Goal: Task Accomplishment & Management: Use online tool/utility

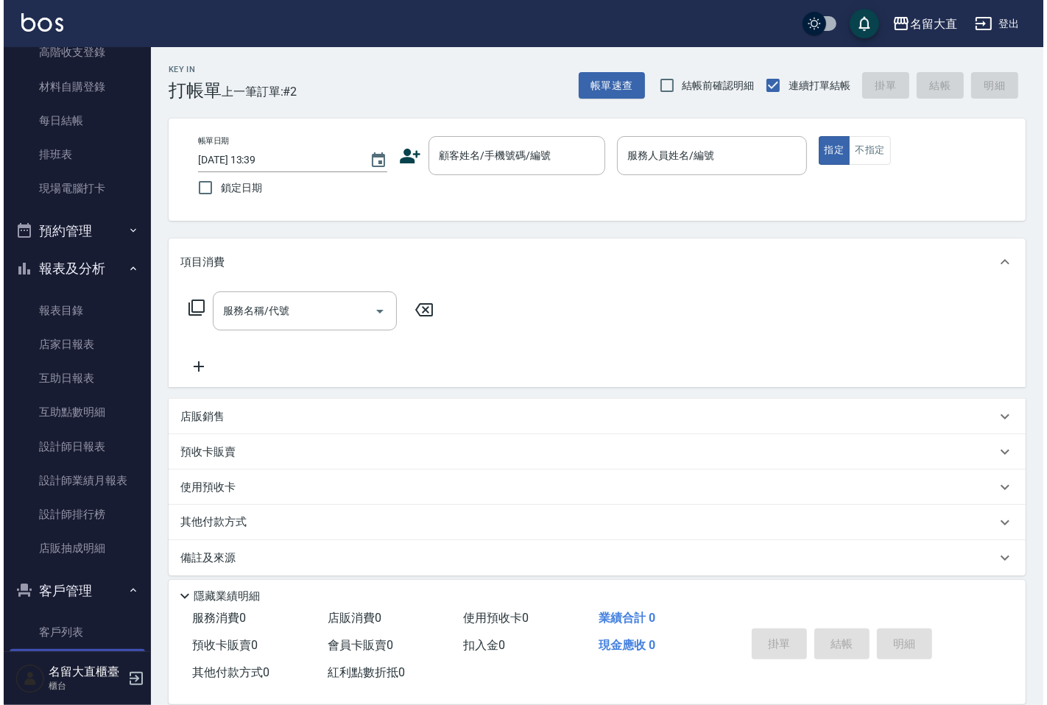
scroll to position [289, 0]
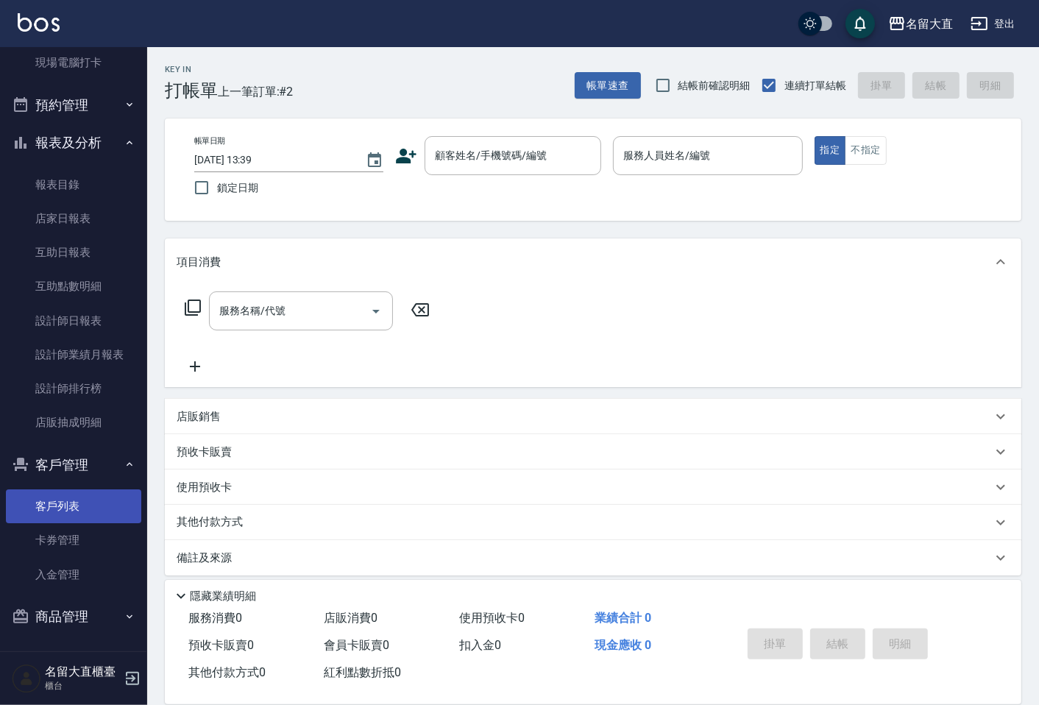
click at [98, 503] on link "客戶列表" at bounding box center [73, 506] width 135 height 34
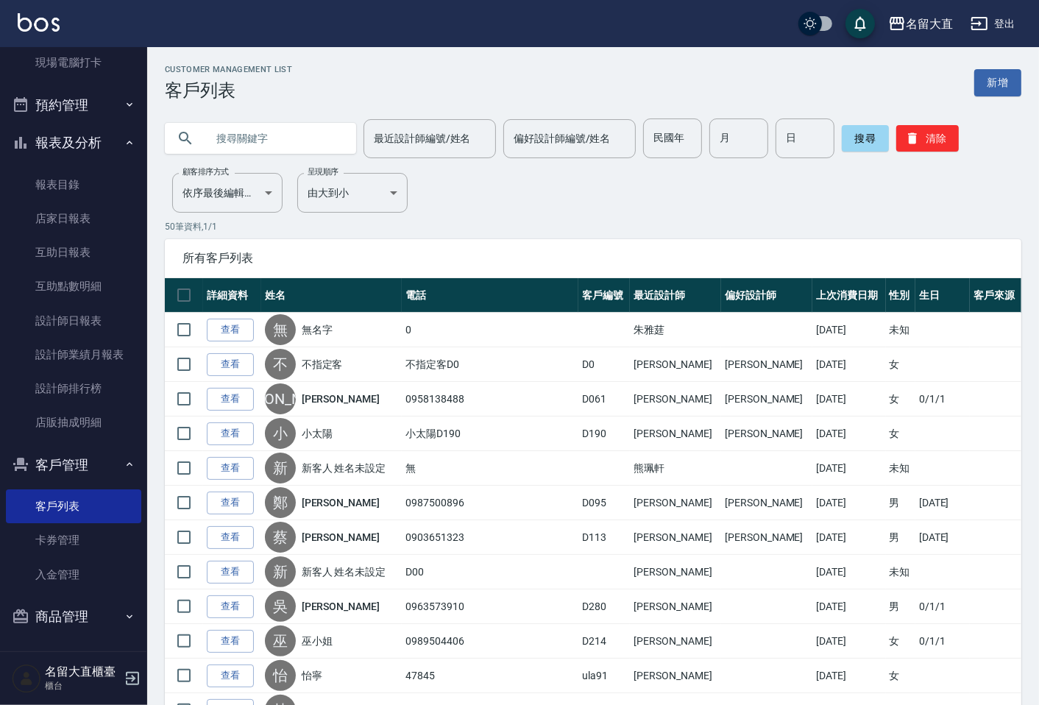
click at [254, 147] on input "text" at bounding box center [275, 138] width 138 height 40
type input "秀"
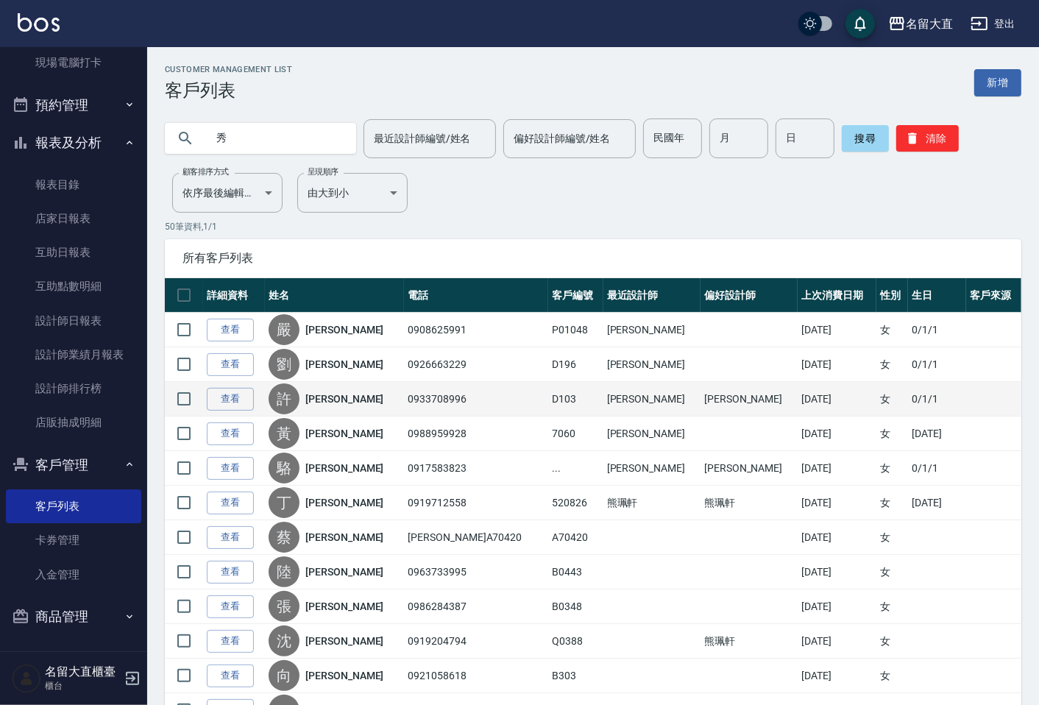
click at [328, 399] on link "[PERSON_NAME]" at bounding box center [344, 399] width 78 height 15
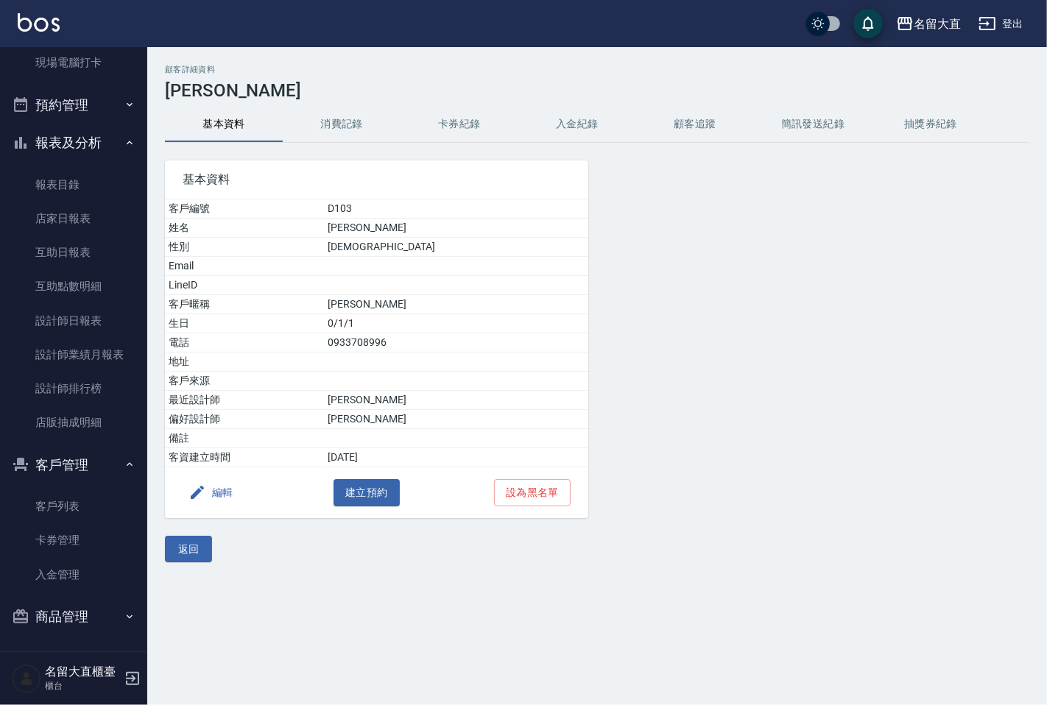
click at [350, 125] on button "消費記錄" at bounding box center [342, 124] width 118 height 35
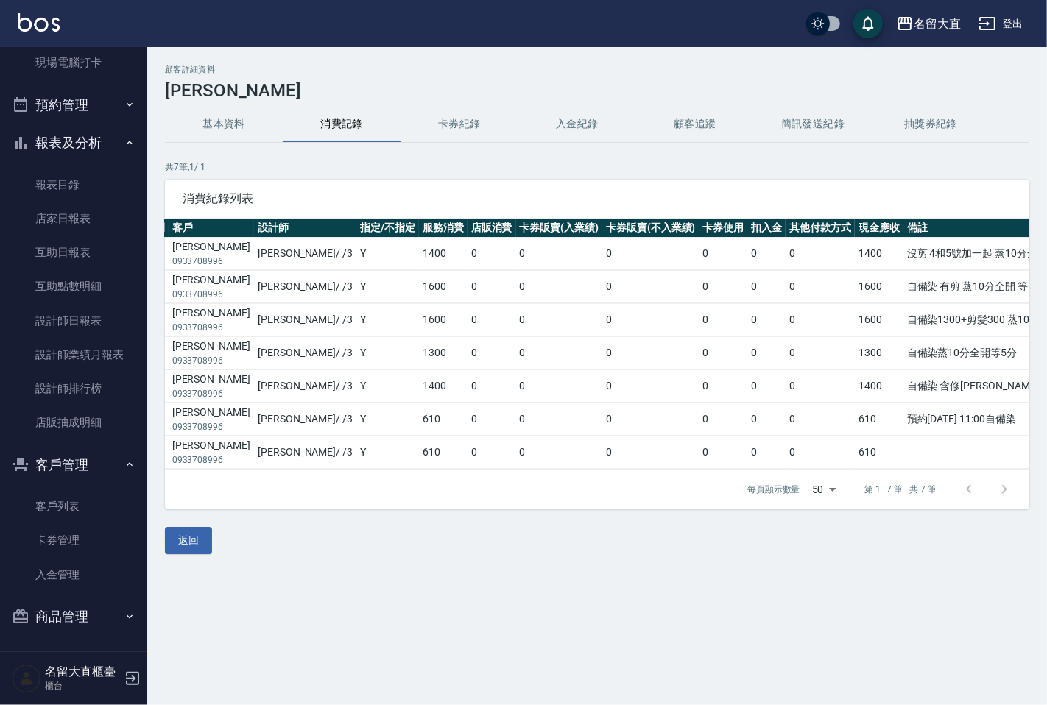
scroll to position [0, 186]
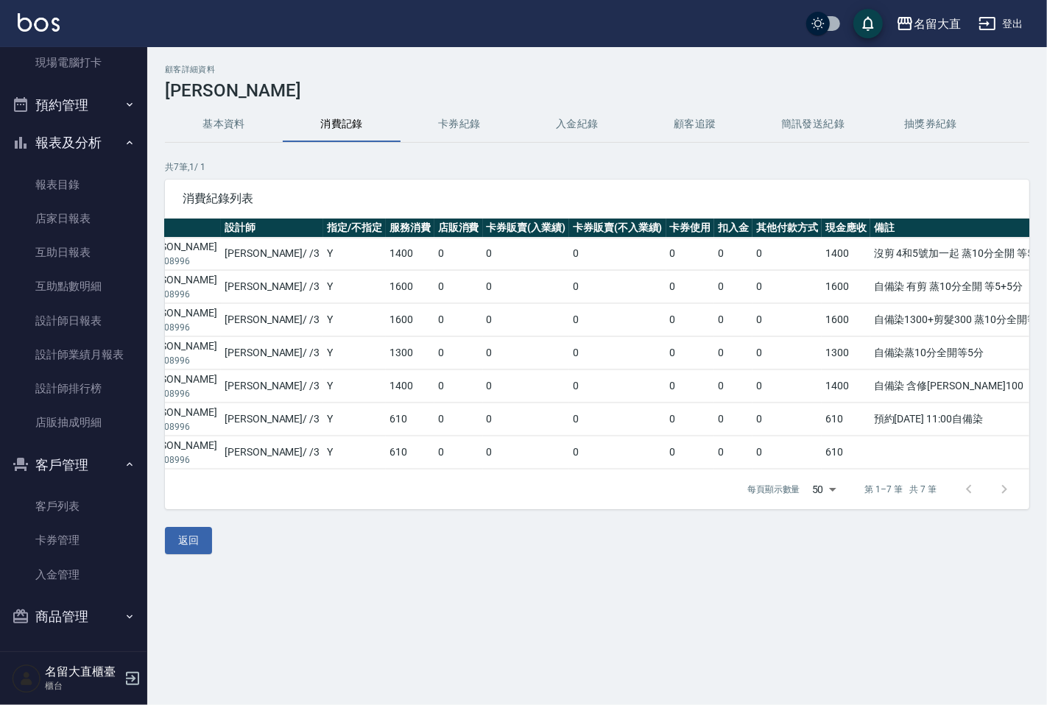
drag, startPoint x: 696, startPoint y: 484, endPoint x: 951, endPoint y: 392, distance: 271.0
click at [951, 392] on td "自備染 含修[PERSON_NAME]100" at bounding box center [983, 386] width 227 height 32
drag, startPoint x: 804, startPoint y: 284, endPoint x: 974, endPoint y: 291, distance: 170.9
click at [974, 291] on td "自備染 有剪 蒸10分全開 等5+5分" at bounding box center [983, 287] width 227 height 32
copy td "自備染 有剪 蒸10分全開 等5+5分"
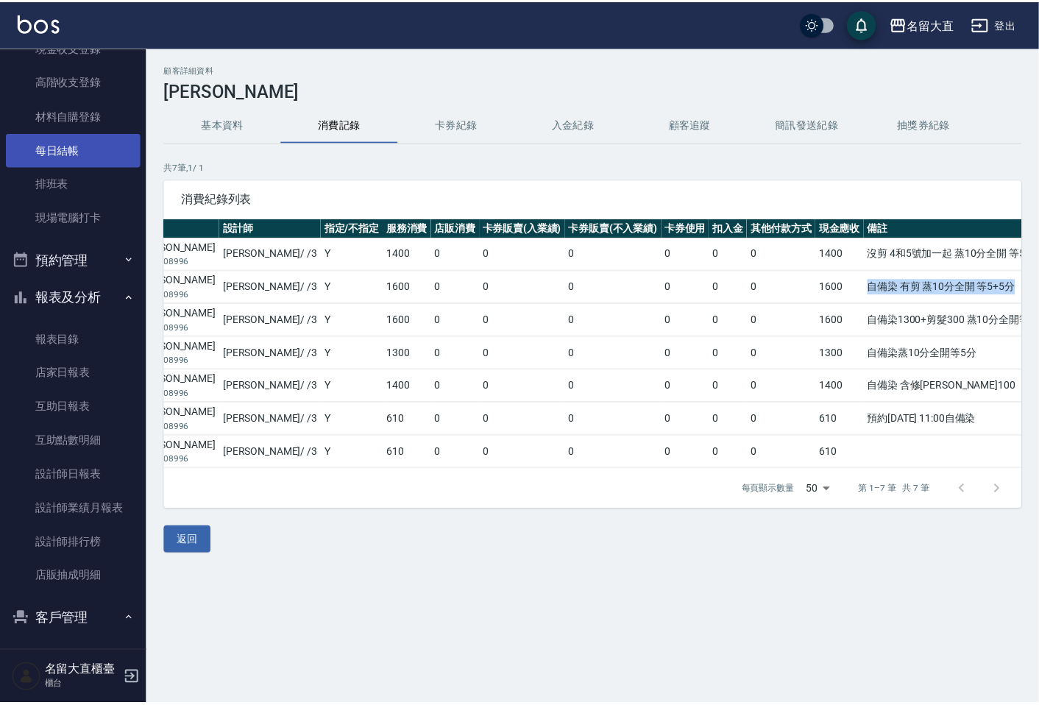
scroll to position [0, 0]
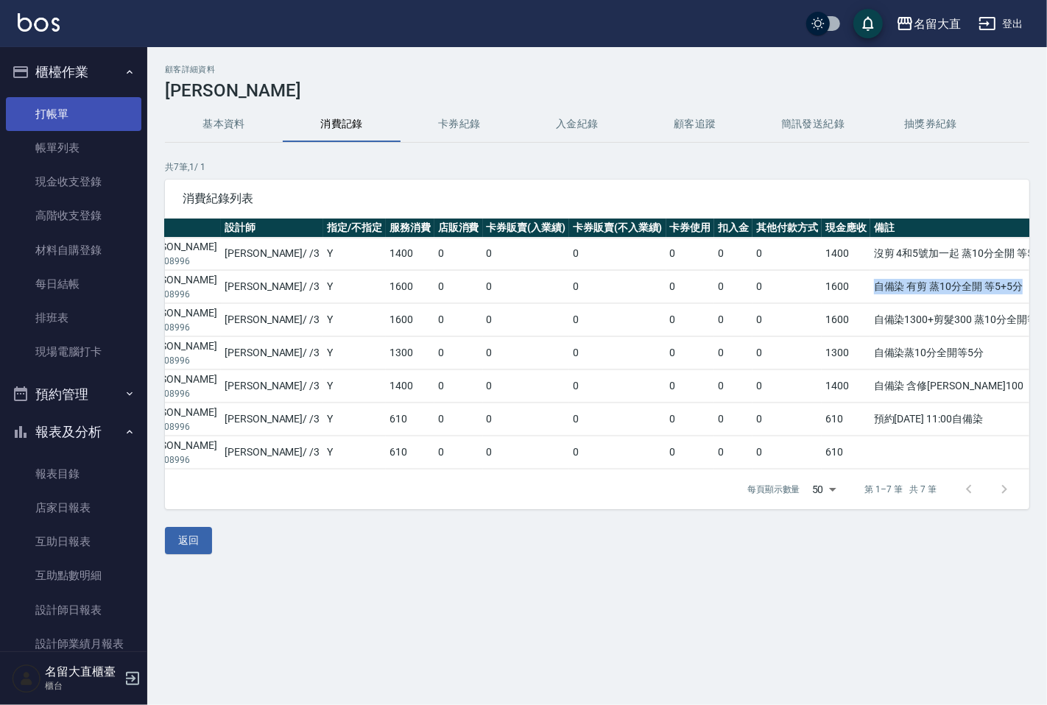
click at [55, 116] on link "打帳單" at bounding box center [73, 114] width 135 height 34
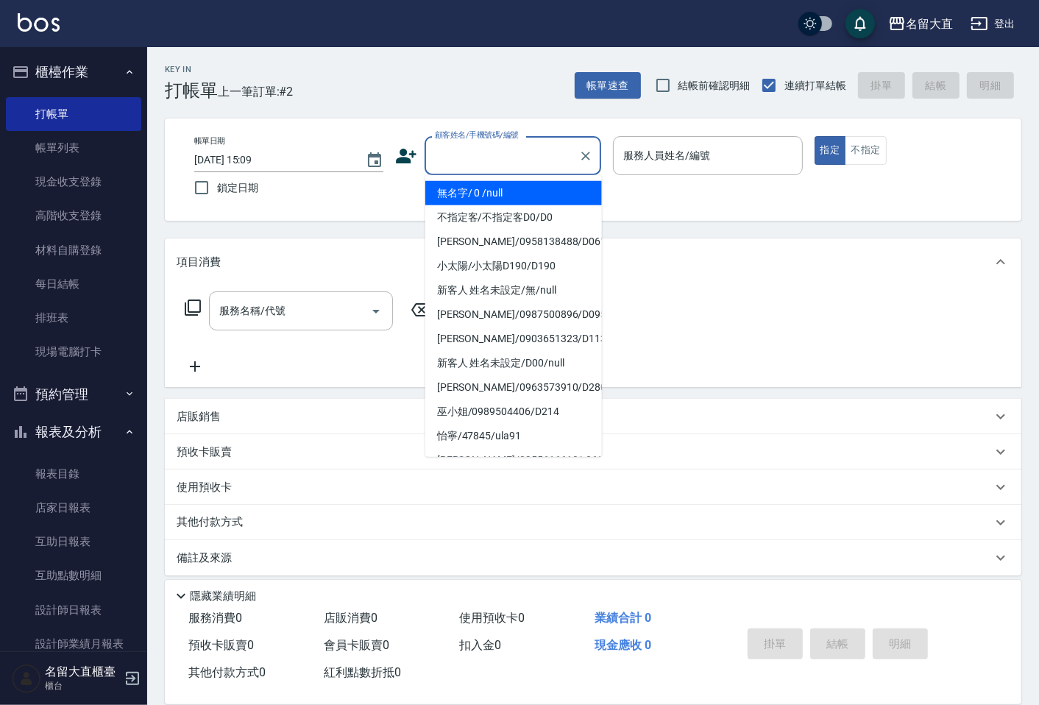
click at [467, 159] on input "顧客姓名/手機號碼/編號" at bounding box center [501, 156] width 141 height 26
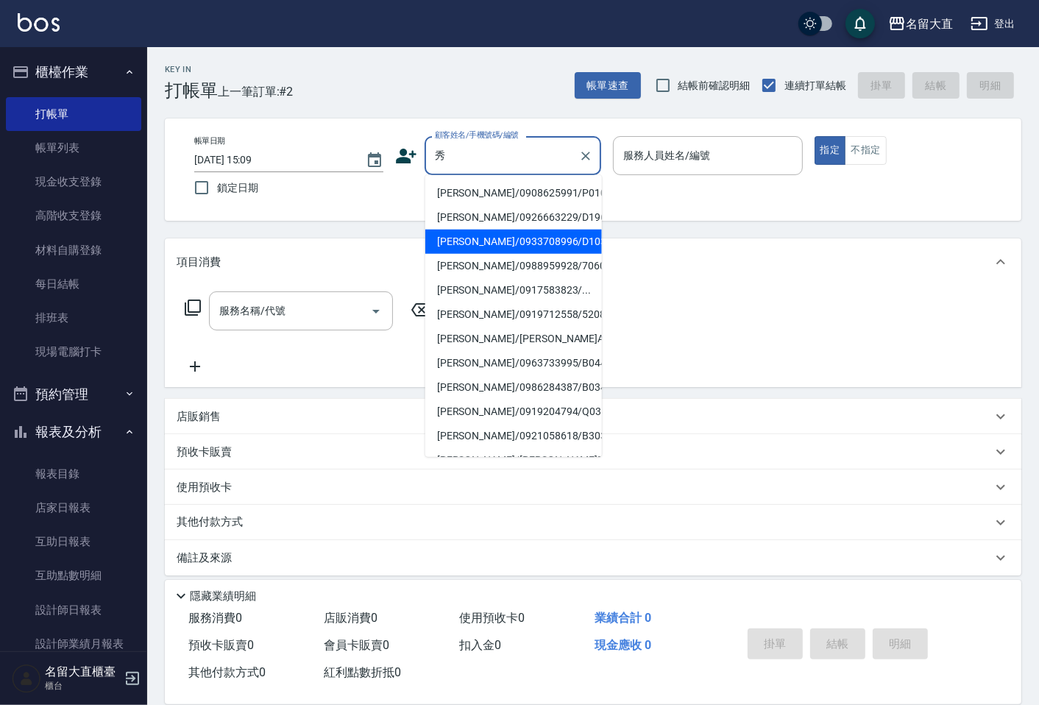
type input "[PERSON_NAME]/0933708996/D103"
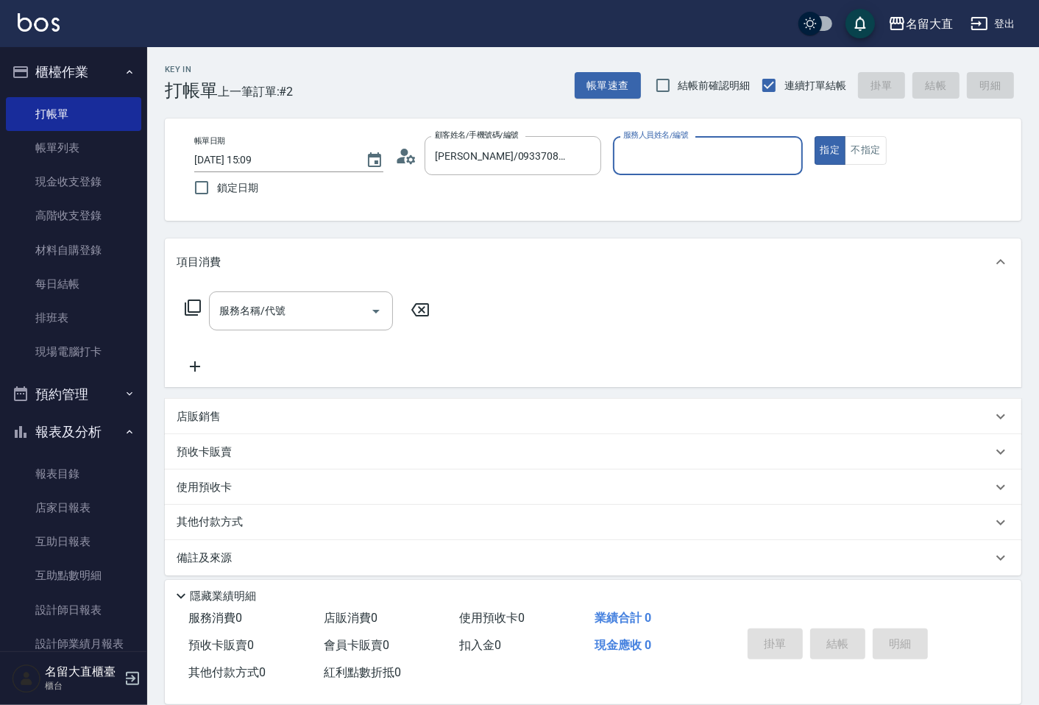
type input "[PERSON_NAME]3"
click at [815, 136] on button "指定" at bounding box center [831, 150] width 32 height 29
type button "true"
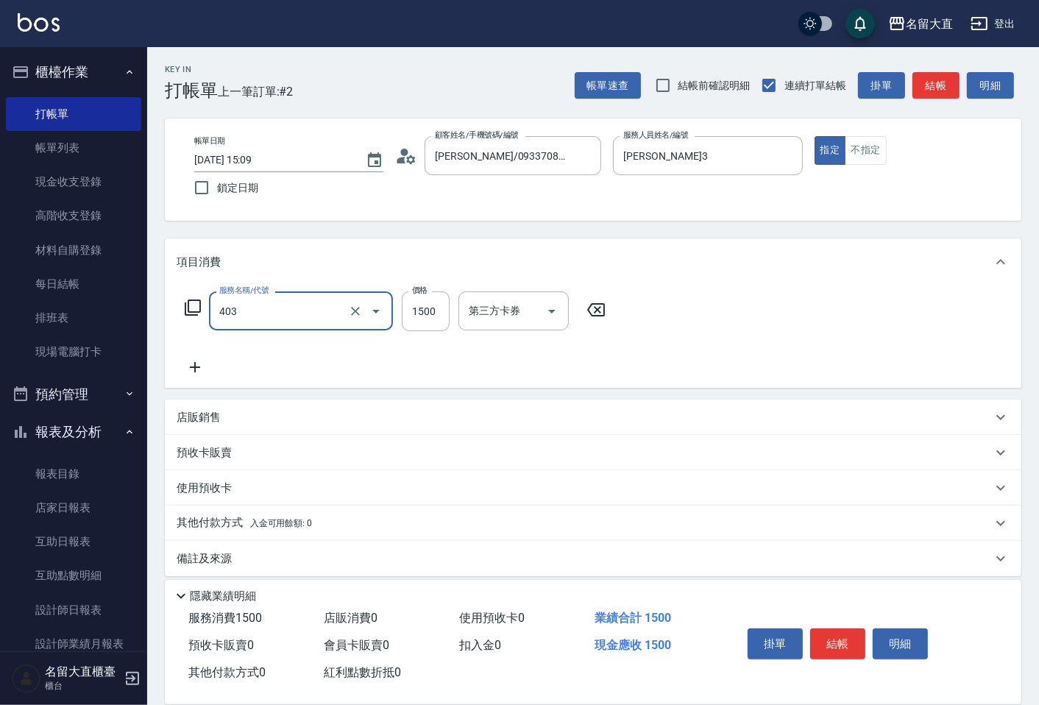
type input "染髮(403)"
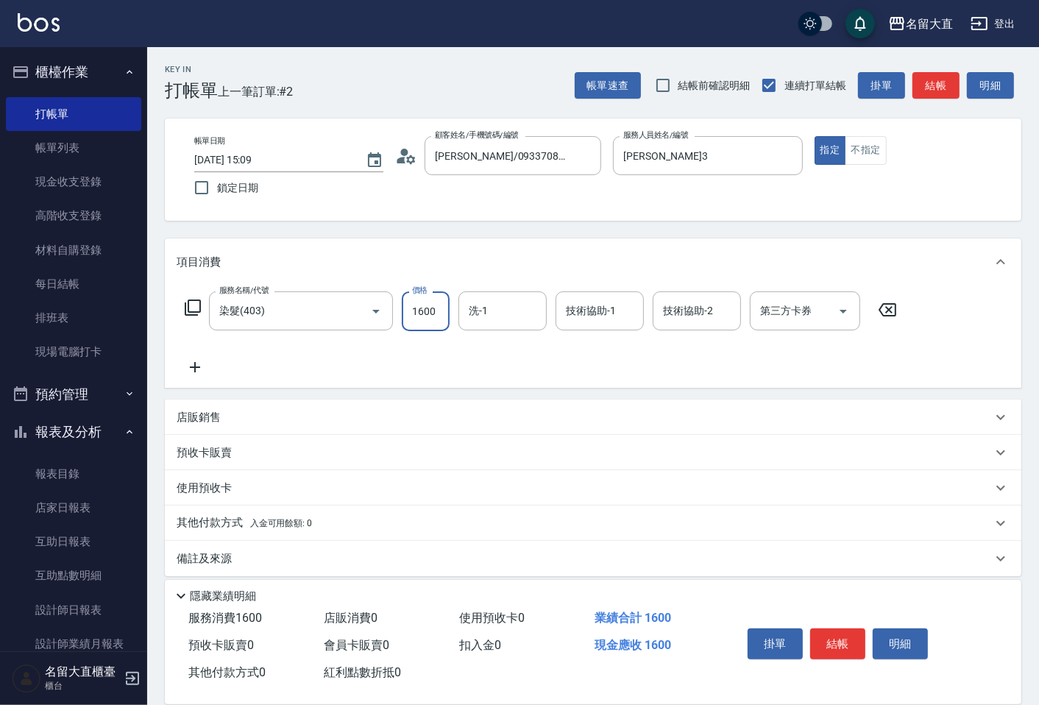
type input "1600"
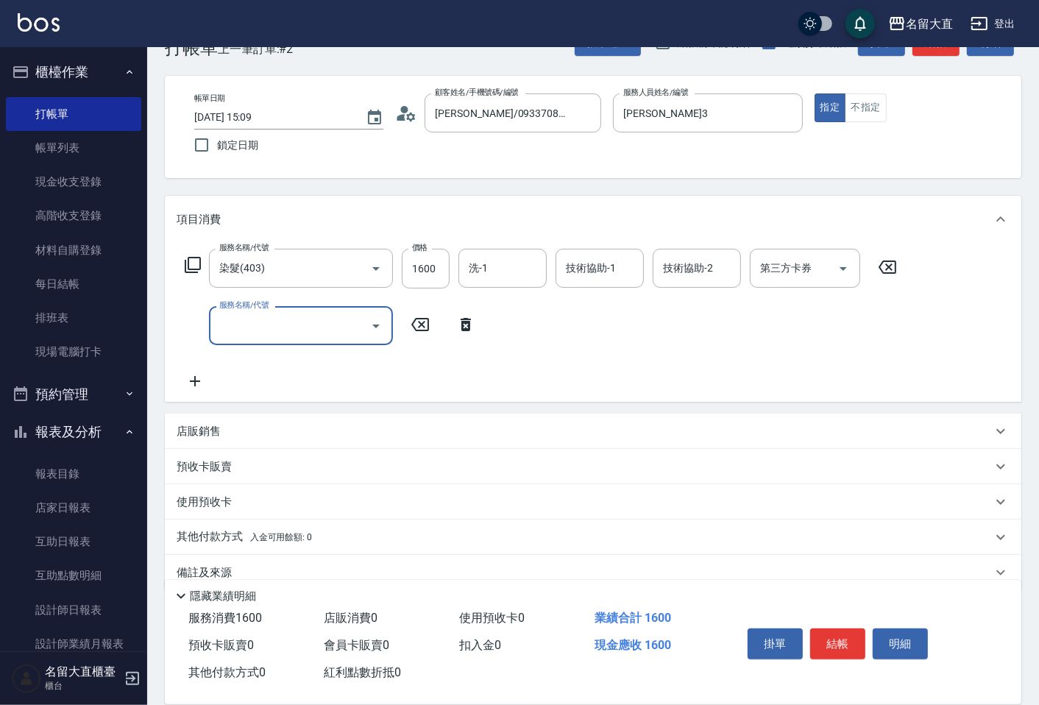
scroll to position [67, 0]
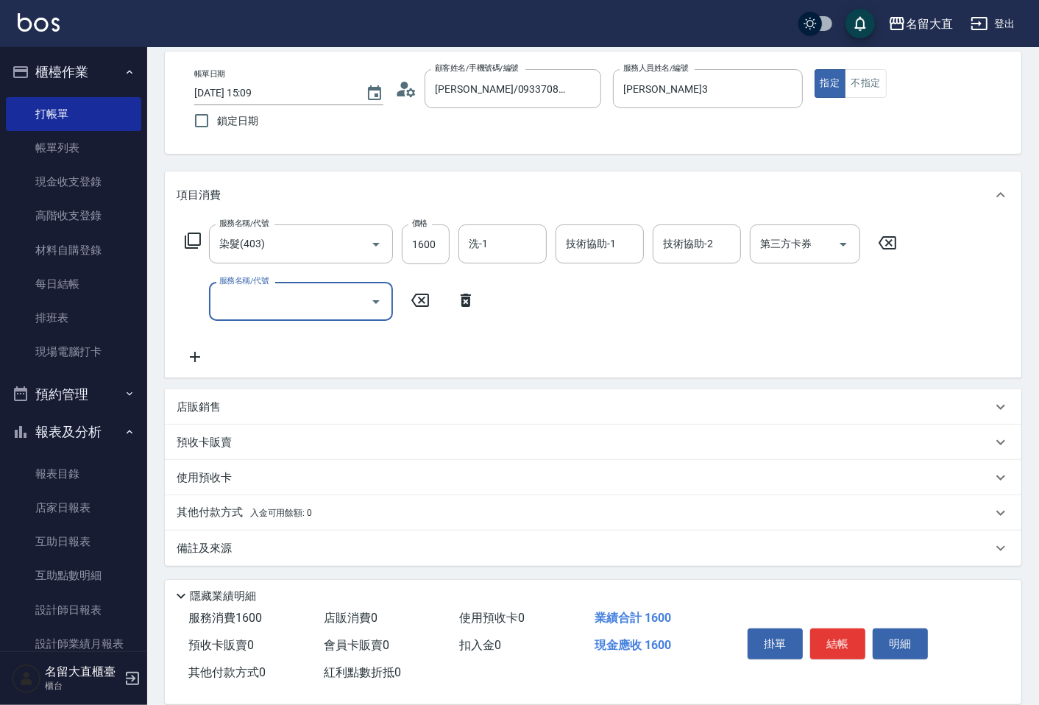
click at [205, 545] on p "備註及來源" at bounding box center [204, 548] width 55 height 15
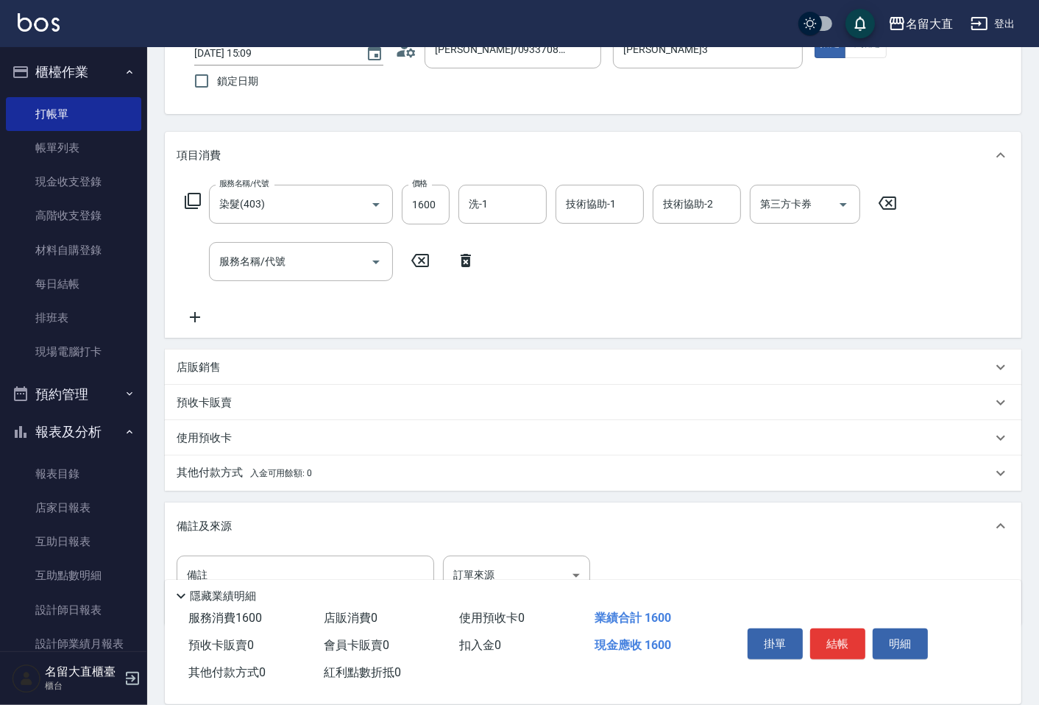
scroll to position [164, 0]
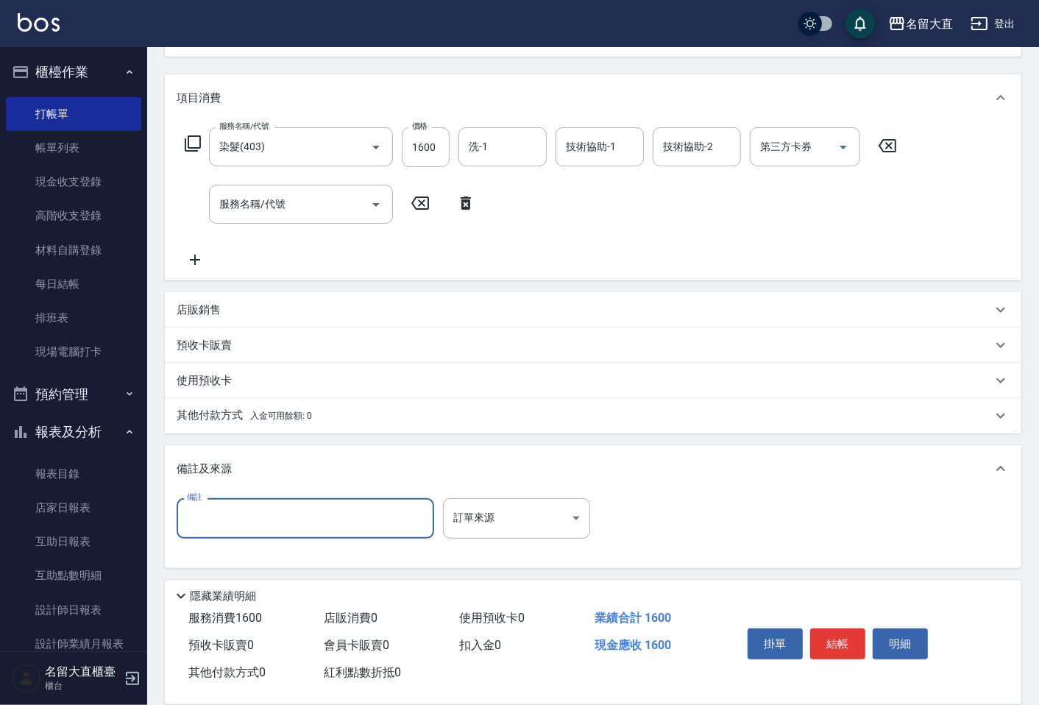
click at [232, 518] on input "備註" at bounding box center [306, 518] width 258 height 40
paste input "自備染 有剪 蒸10分全開 等5+5分"
type input "自備染 有剪 蒸10分全開 等5+5分"
click at [838, 635] on button "結帳" at bounding box center [837, 644] width 55 height 31
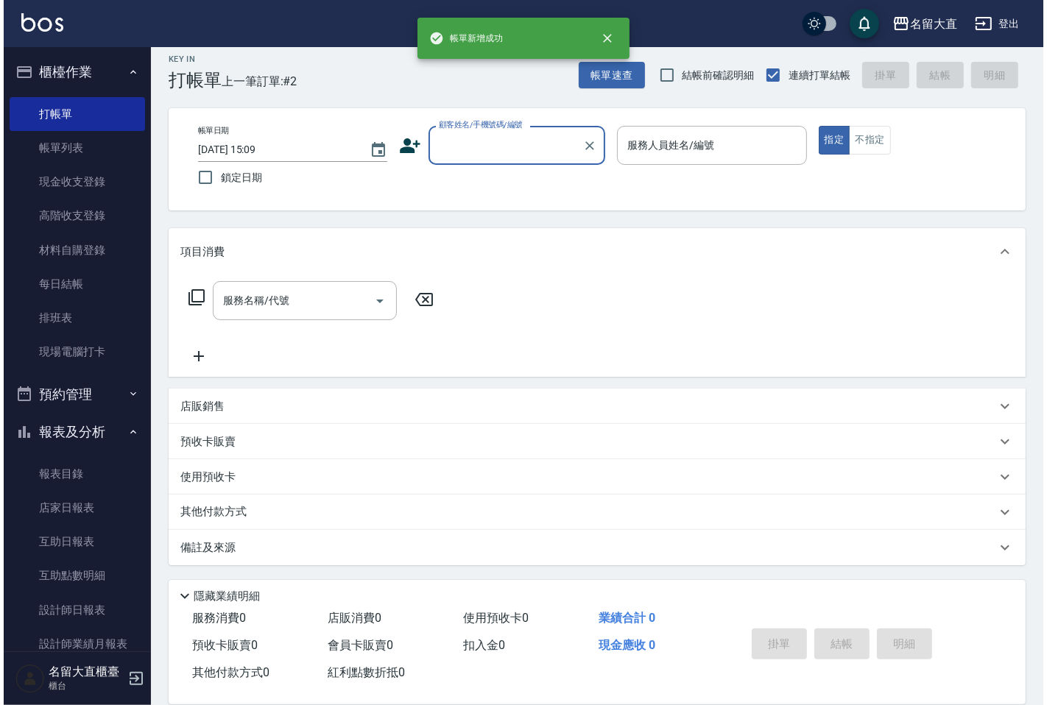
scroll to position [0, 0]
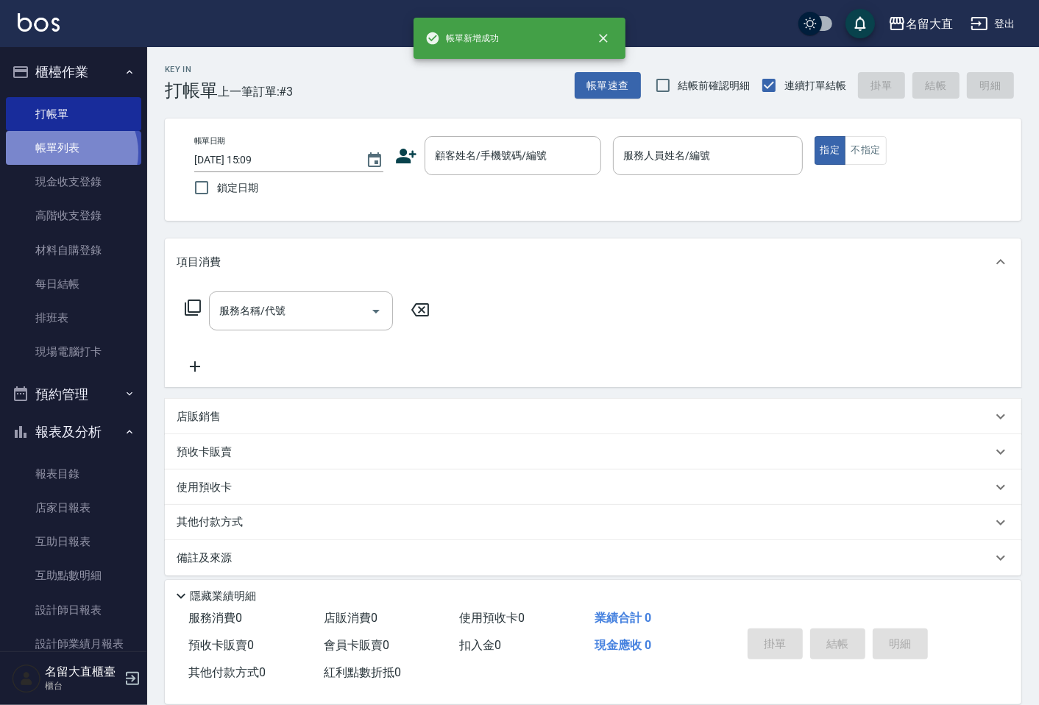
click at [70, 152] on link "帳單列表" at bounding box center [73, 148] width 135 height 34
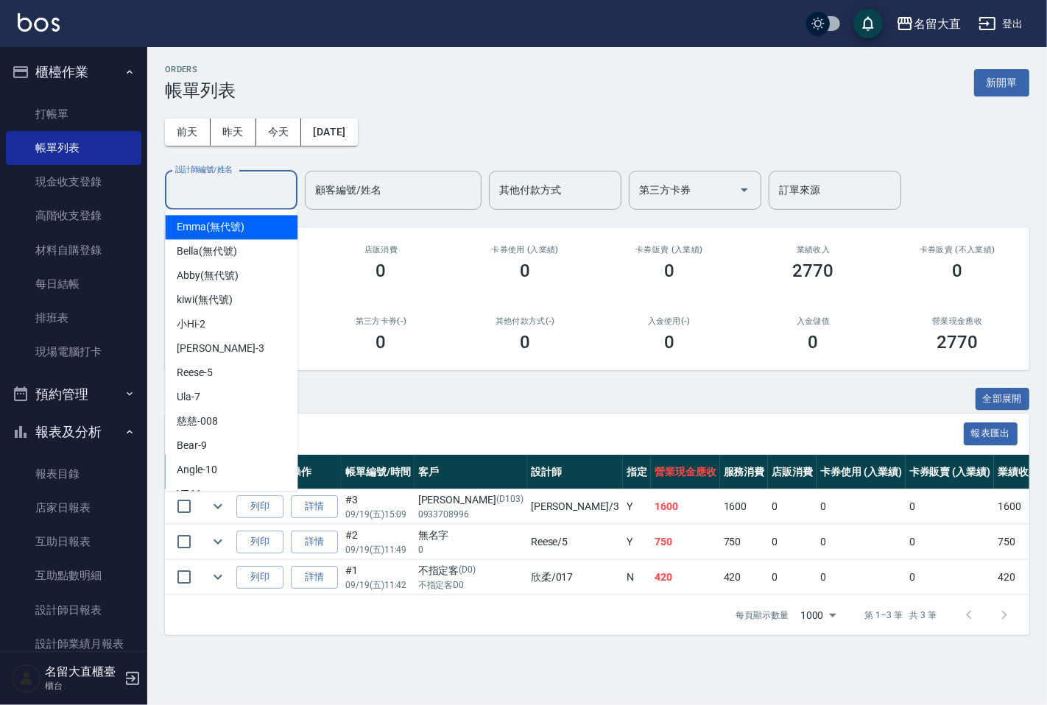
click at [260, 197] on input "設計師編號/姓名" at bounding box center [230, 190] width 119 height 26
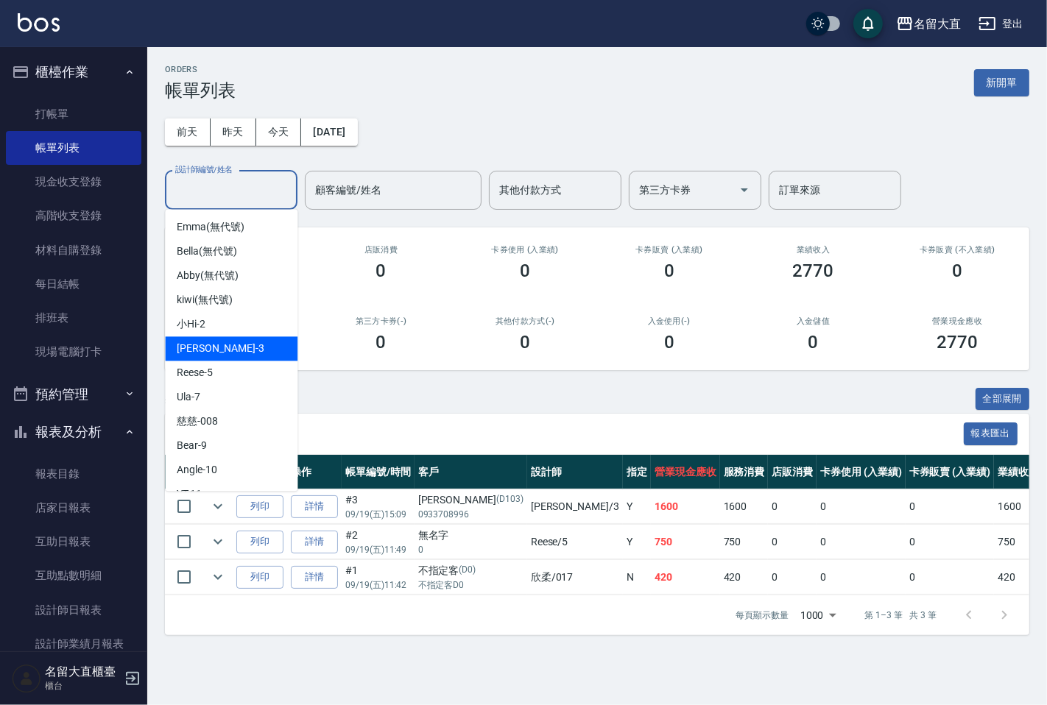
click at [225, 349] on div "[PERSON_NAME]3" at bounding box center [231, 348] width 132 height 24
type input "[PERSON_NAME]3"
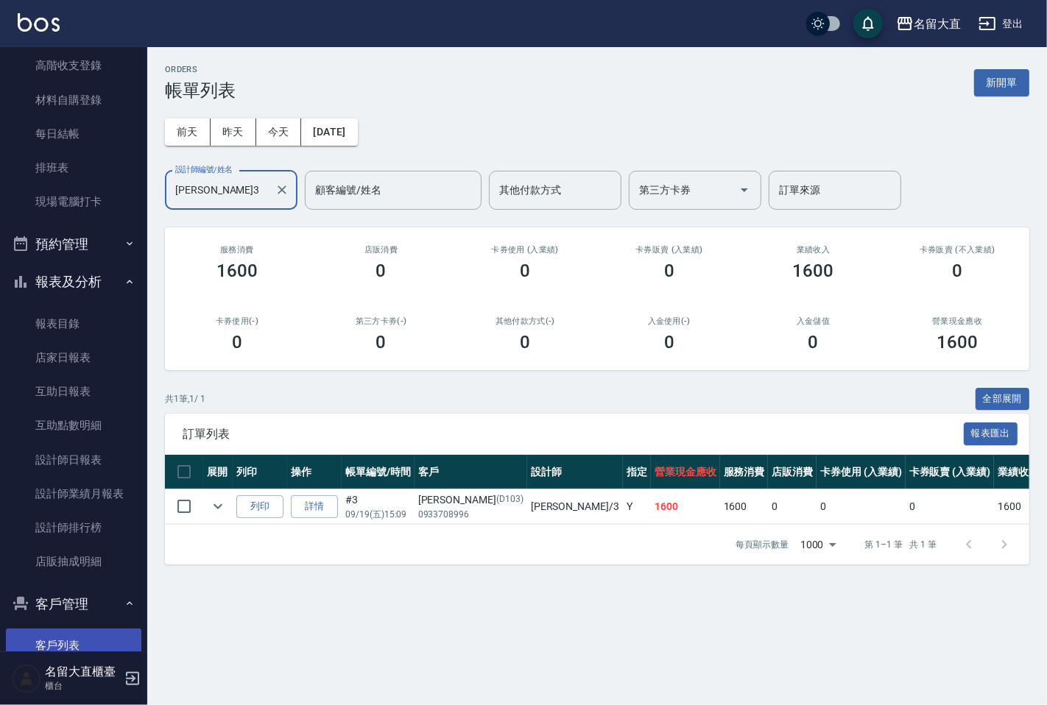
scroll to position [245, 0]
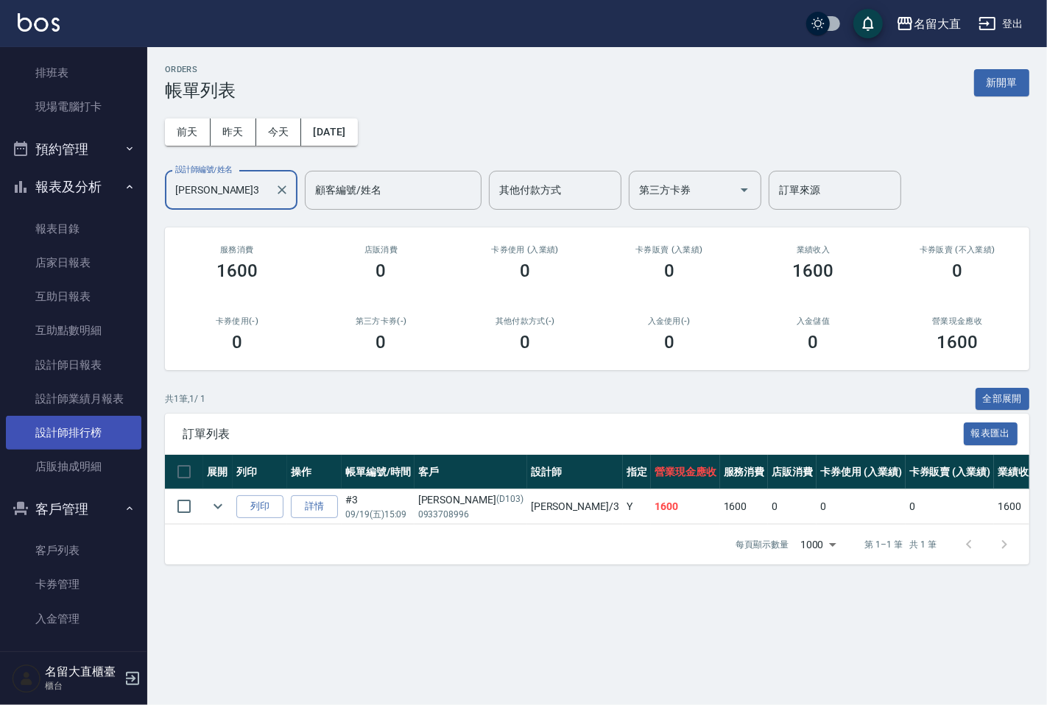
click at [59, 425] on link "設計師排行榜" at bounding box center [73, 433] width 135 height 34
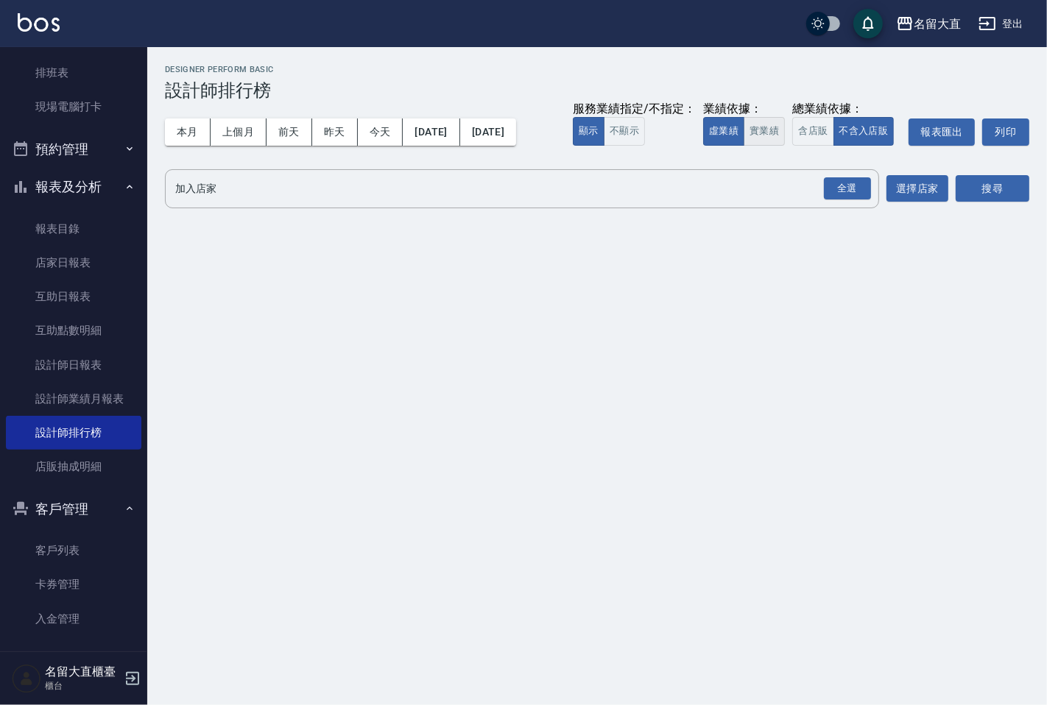
click at [773, 124] on button "實業績" at bounding box center [763, 131] width 41 height 29
click at [846, 188] on div "全選" at bounding box center [847, 188] width 47 height 23
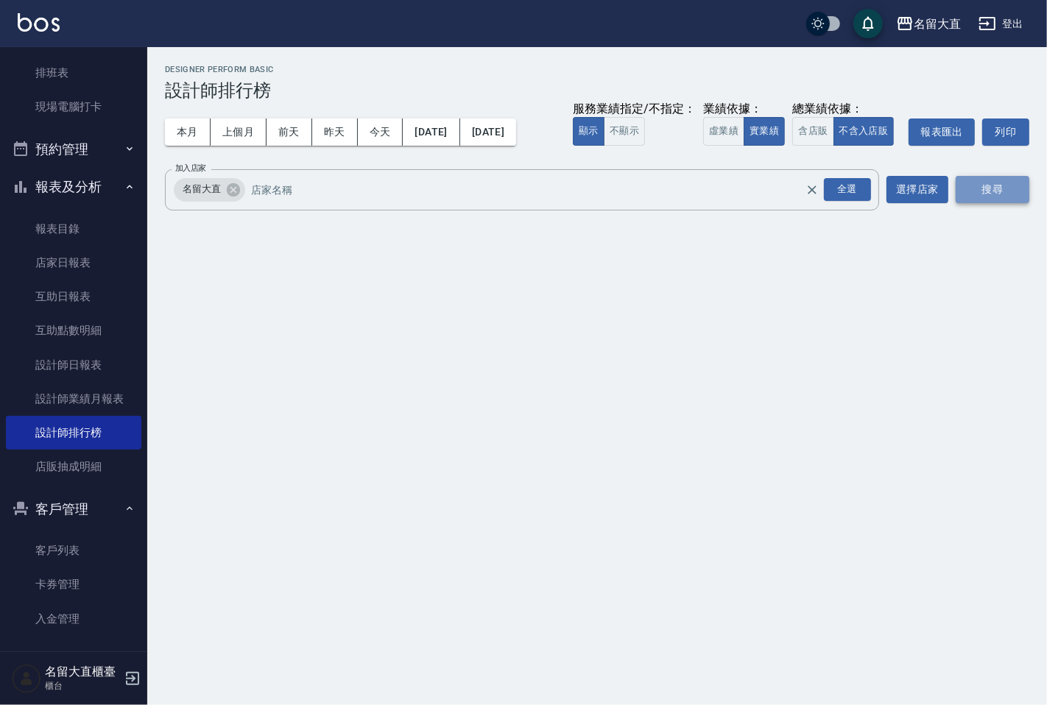
click at [1013, 188] on button "搜尋" at bounding box center [992, 189] width 74 height 27
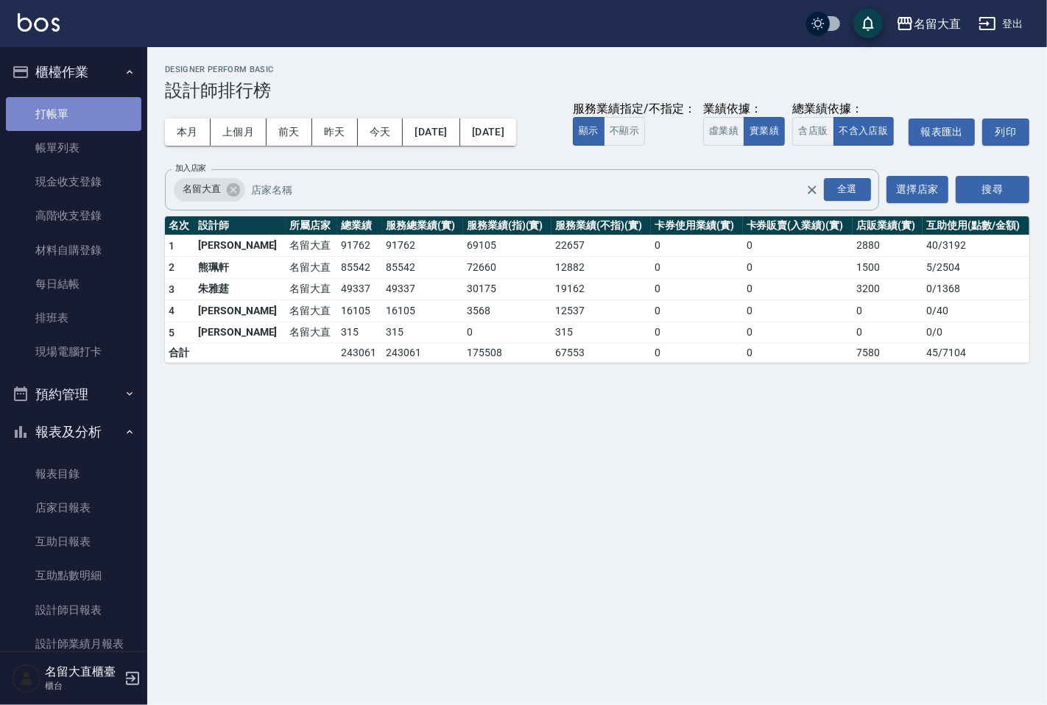
click at [83, 97] on link "打帳單" at bounding box center [73, 114] width 135 height 34
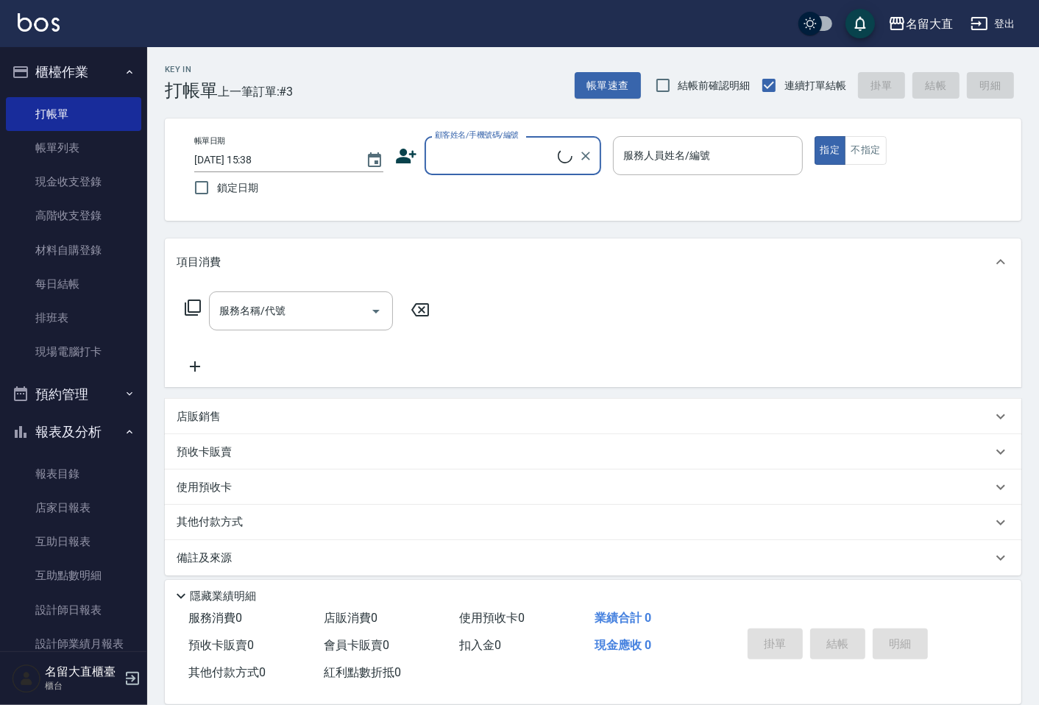
click at [498, 157] on input "顧客姓名/手機號碼/編號" at bounding box center [494, 156] width 127 height 26
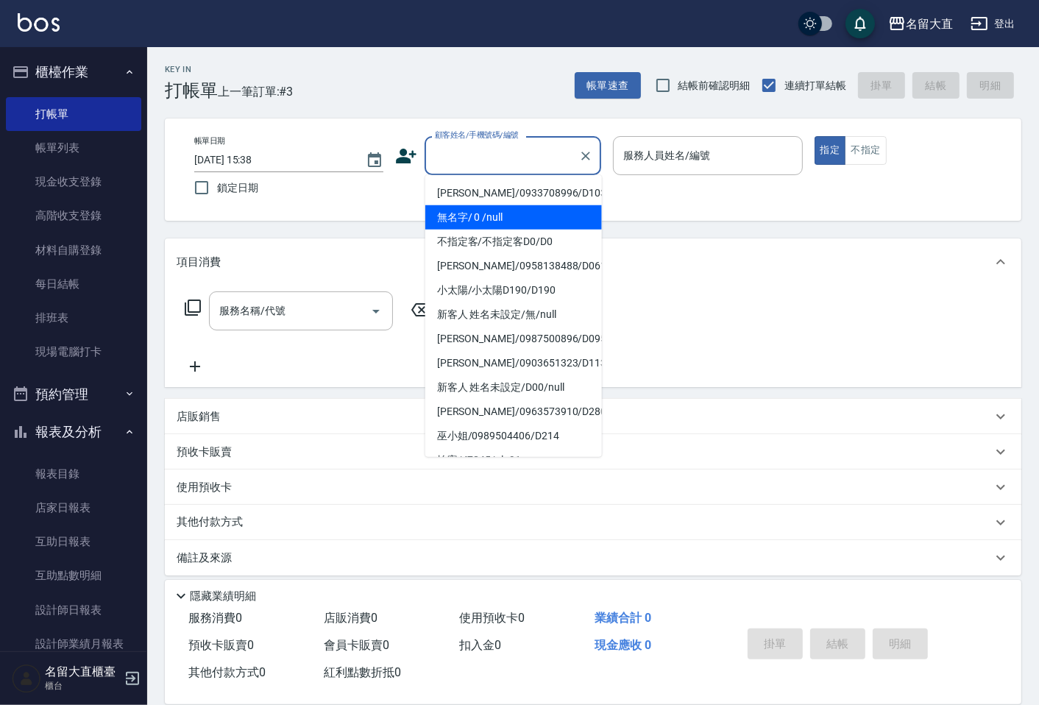
drag, startPoint x: 487, startPoint y: 216, endPoint x: 408, endPoint y: 174, distance: 89.2
click at [487, 215] on li "無名字/ 0 /null" at bounding box center [513, 217] width 177 height 24
type input "無名字/ 0 /null"
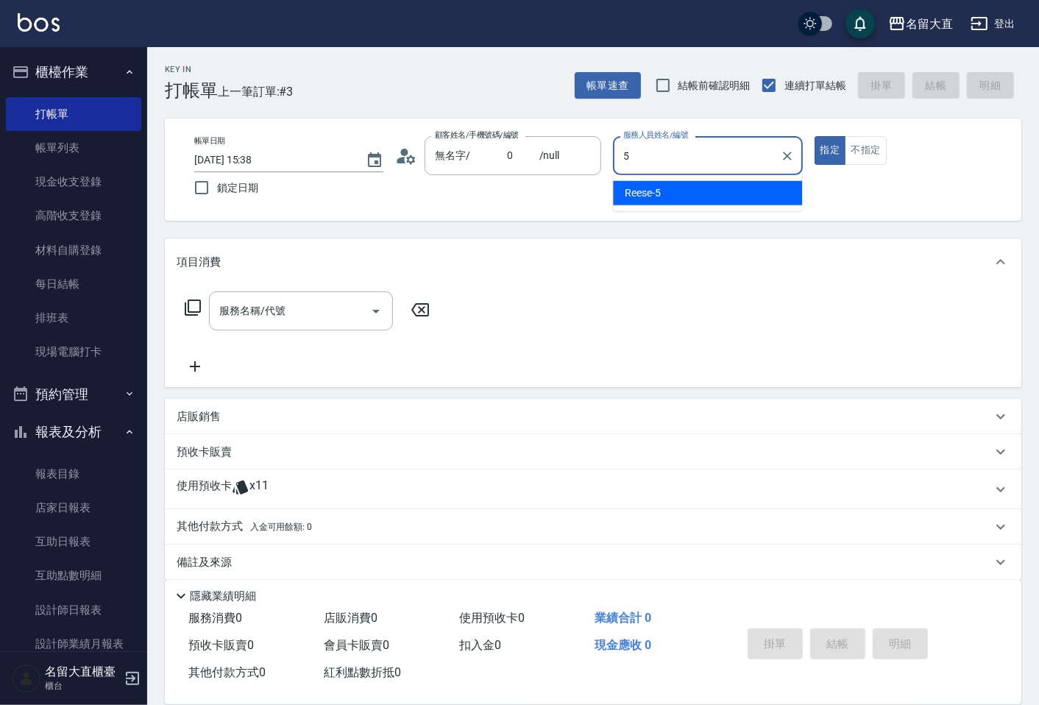
type input "Reese-5"
type button "true"
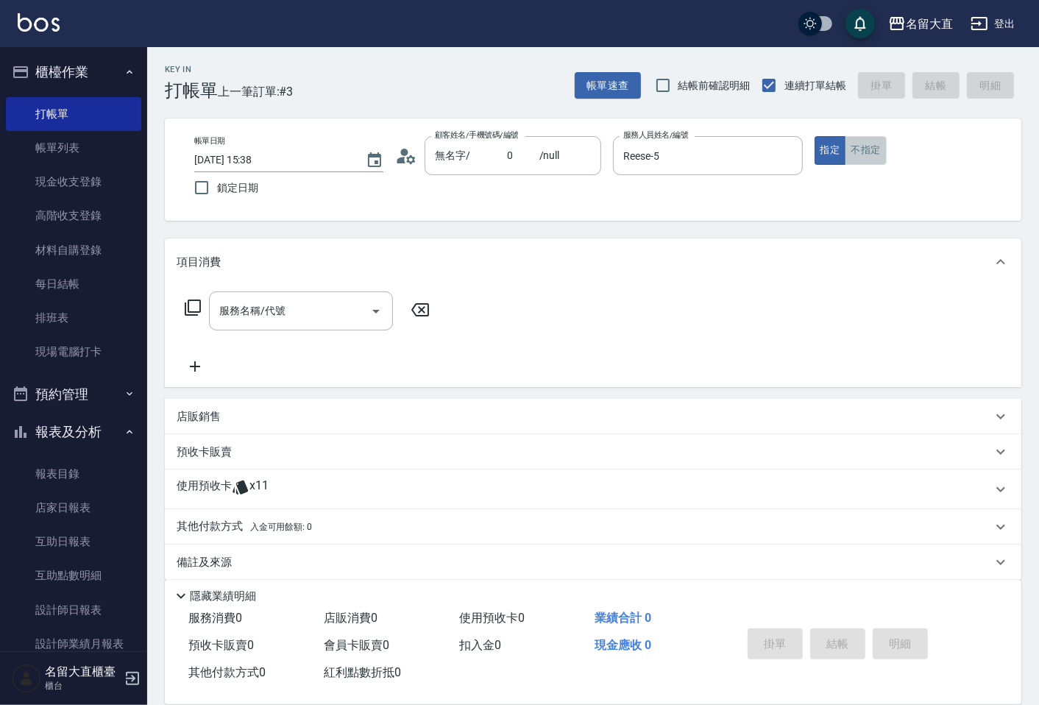
click at [855, 145] on button "不指定" at bounding box center [865, 150] width 41 height 29
click at [272, 316] on input "服務名稱/代號" at bounding box center [290, 311] width 149 height 26
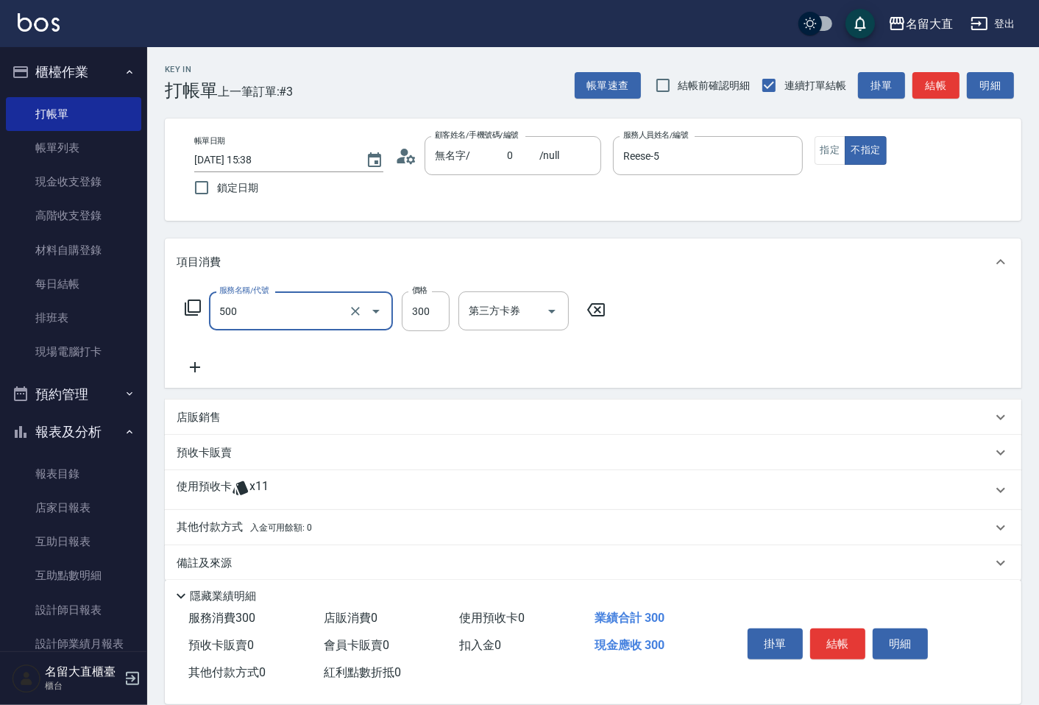
type input "洗髮(500)"
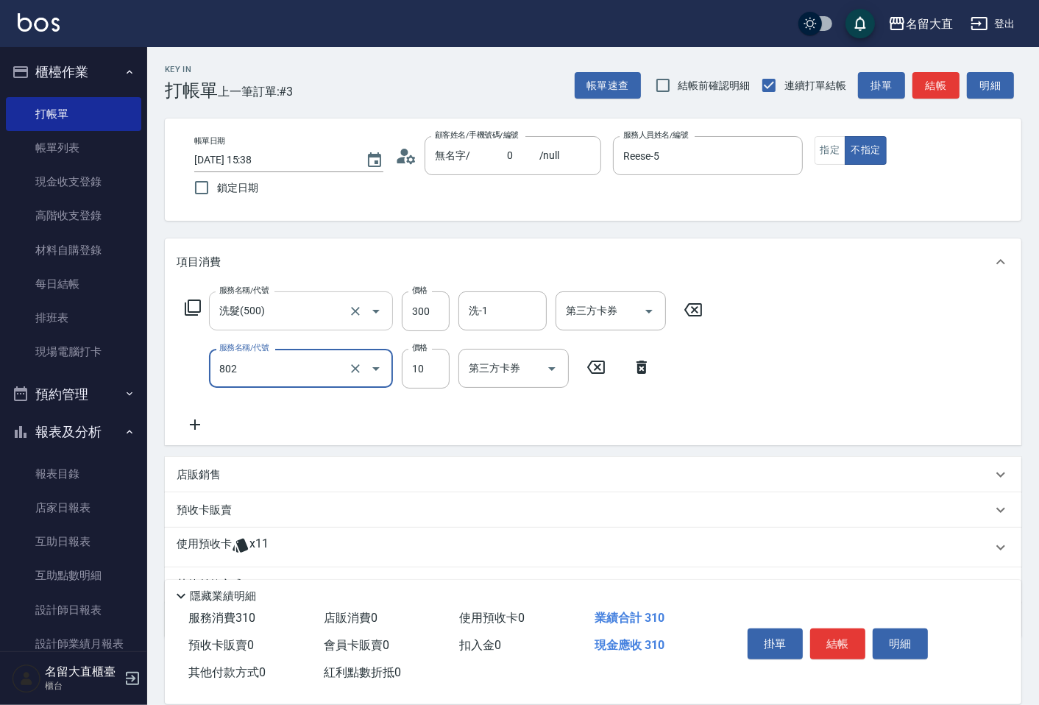
type input "潤絲(802)"
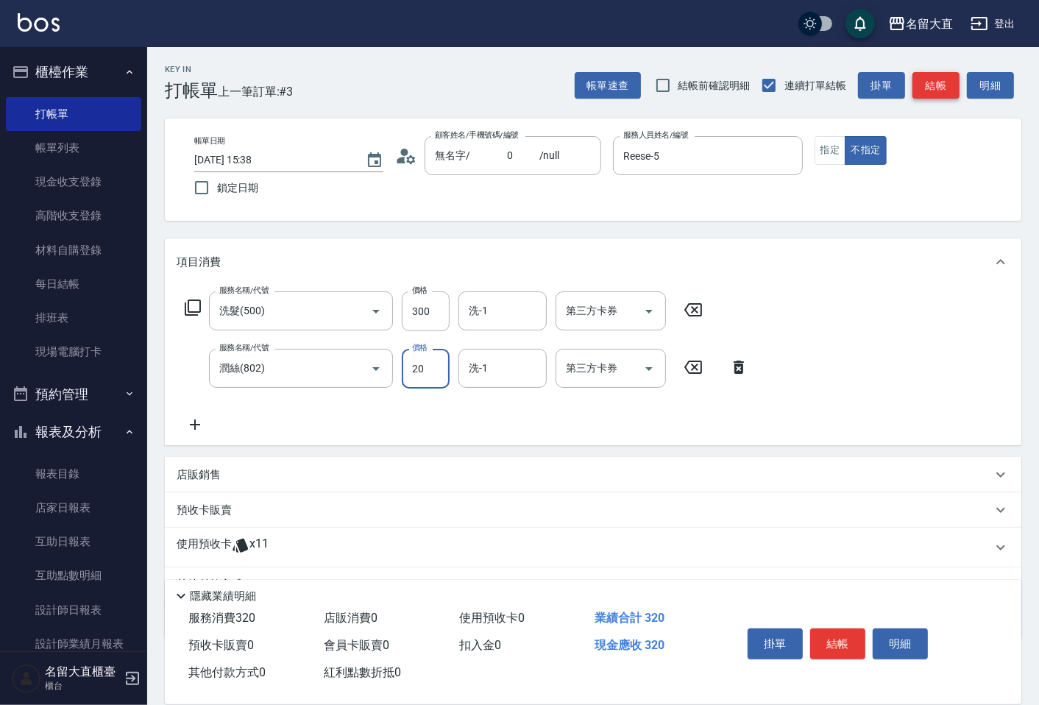
type input "20"
click at [936, 92] on button "結帳" at bounding box center [936, 85] width 47 height 27
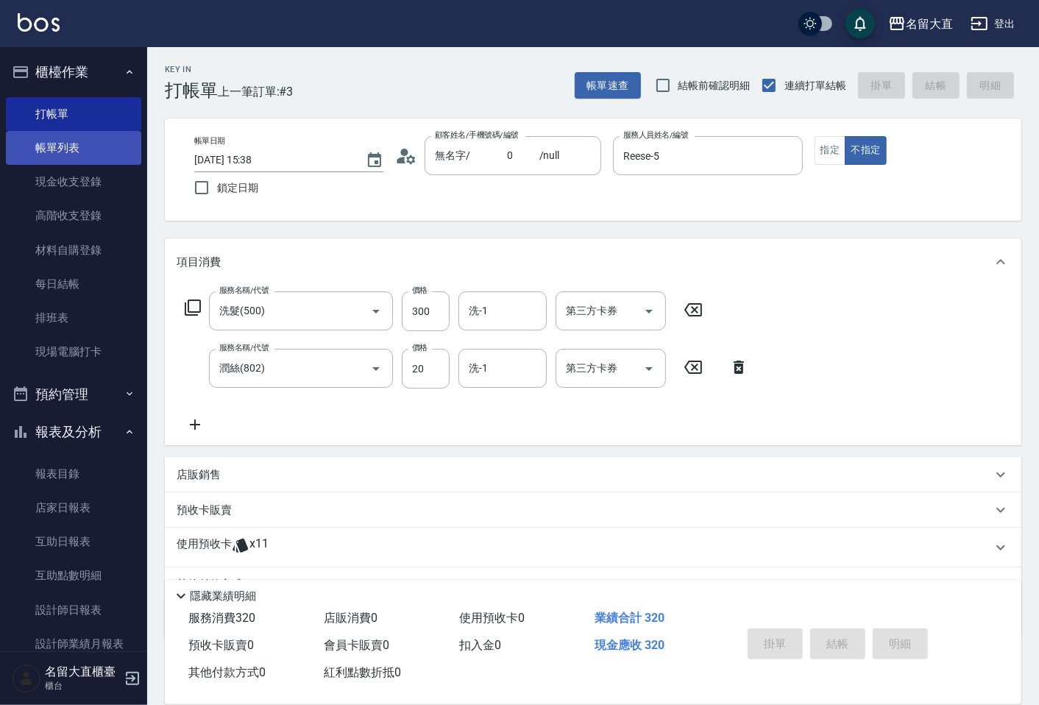
type input "[DATE] 15:39"
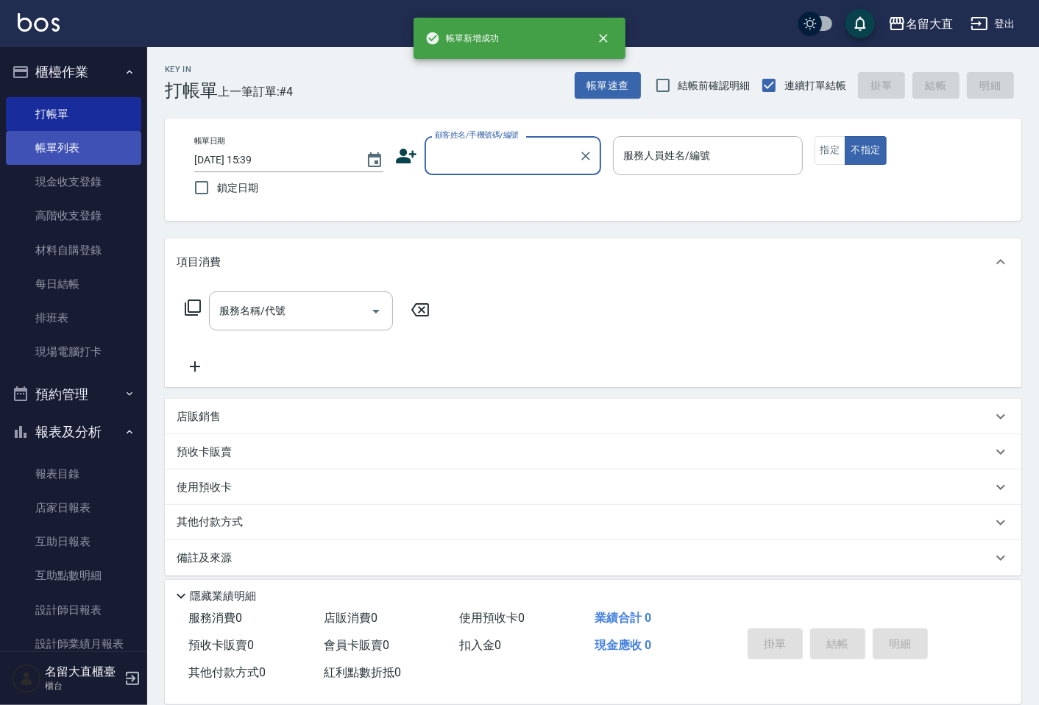
click at [82, 151] on link "帳單列表" at bounding box center [73, 148] width 135 height 34
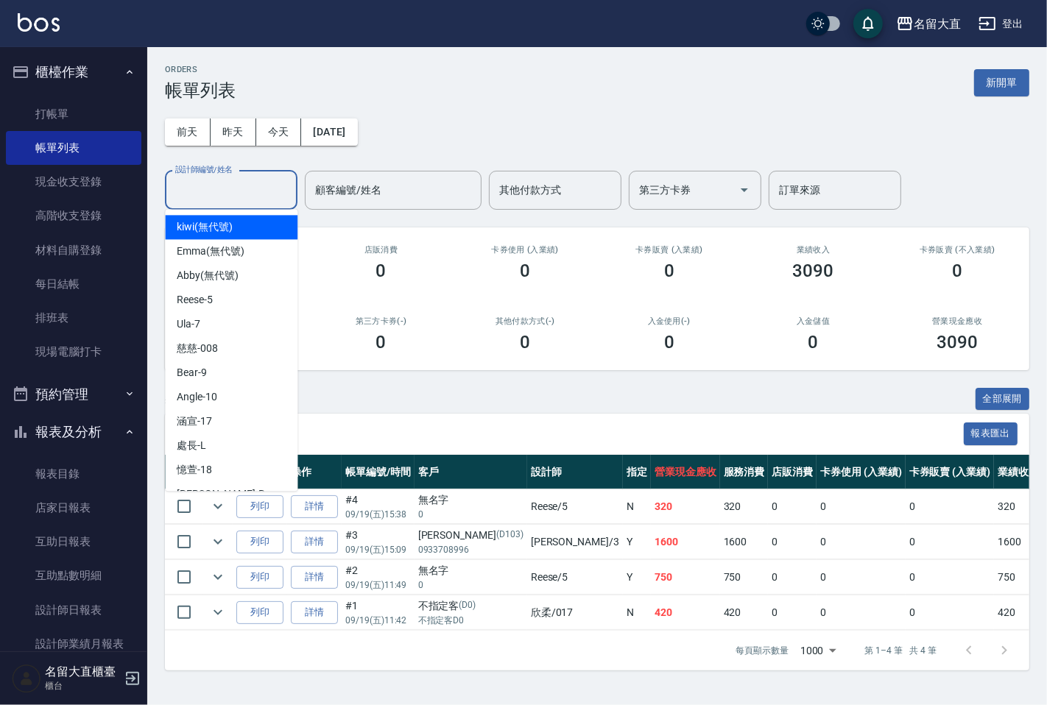
click at [230, 188] on input "設計師編號/姓名" at bounding box center [230, 190] width 119 height 26
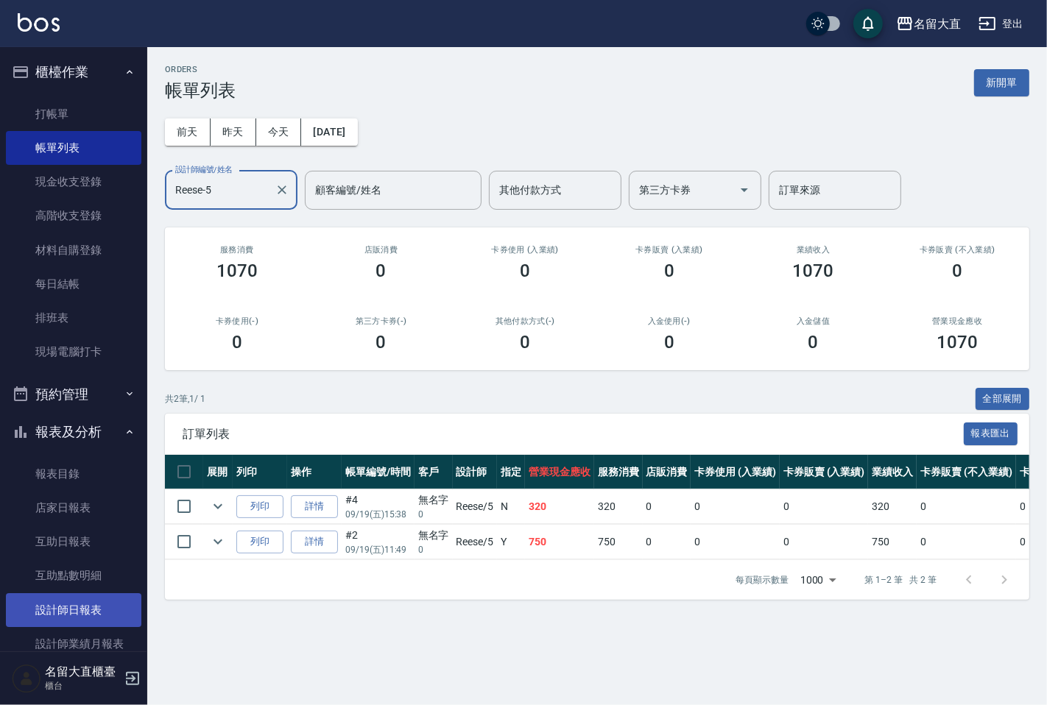
type input "Reese-5"
click at [84, 612] on link "設計師日報表" at bounding box center [73, 610] width 135 height 34
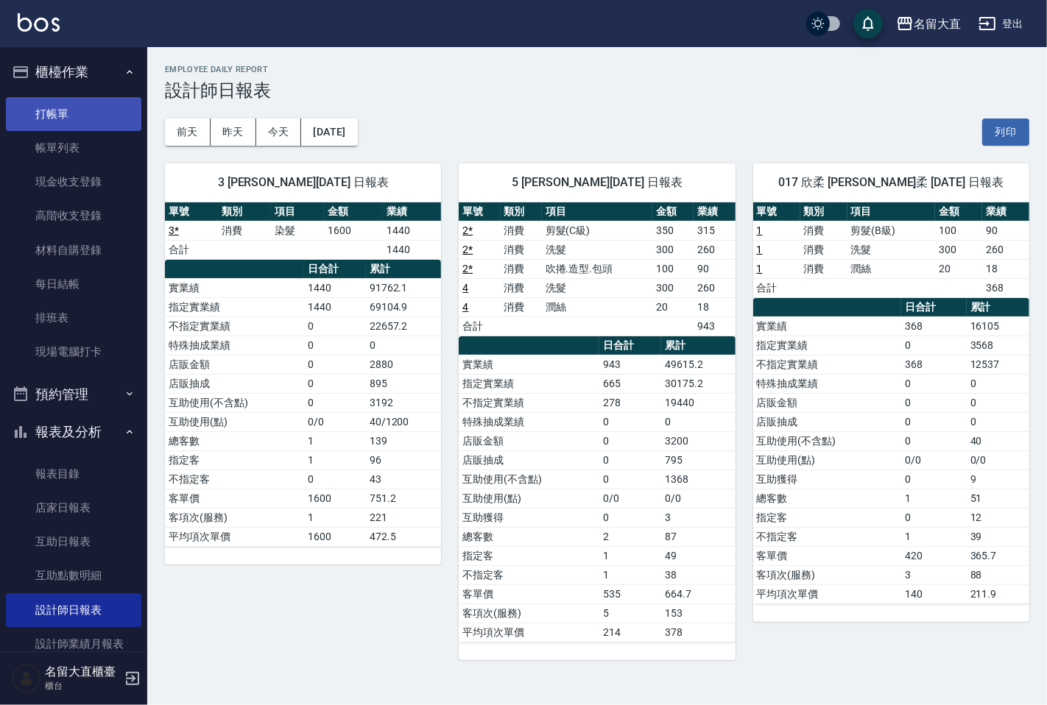
click at [25, 102] on link "打帳單" at bounding box center [73, 114] width 135 height 34
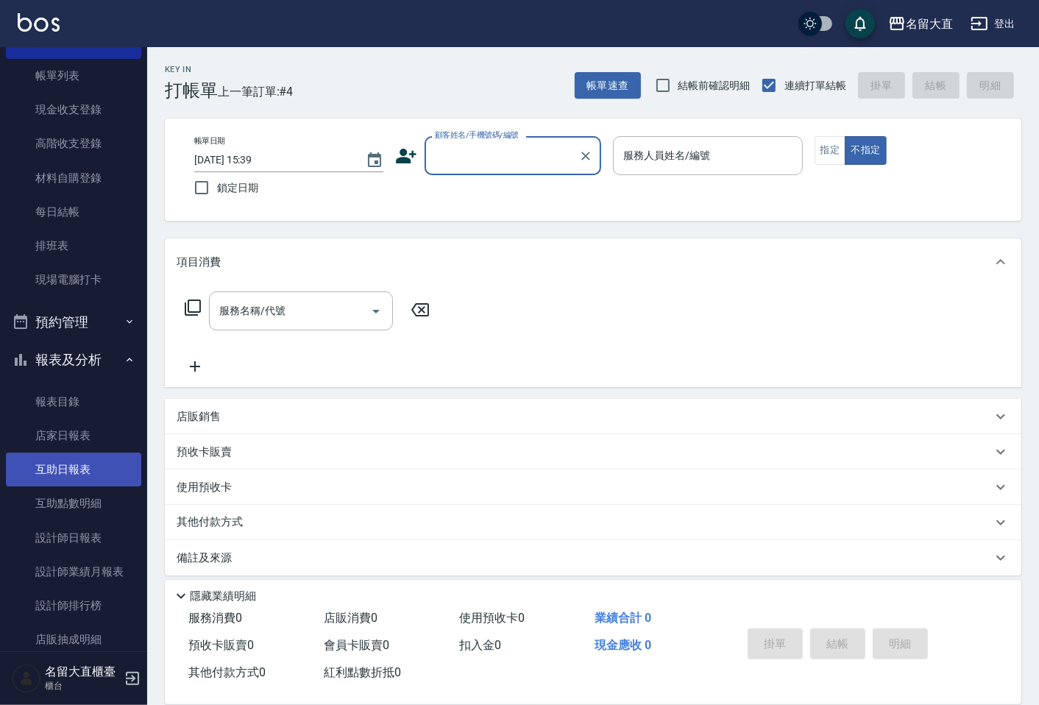
scroll to position [163, 0]
